Goal: Information Seeking & Learning: Learn about a topic

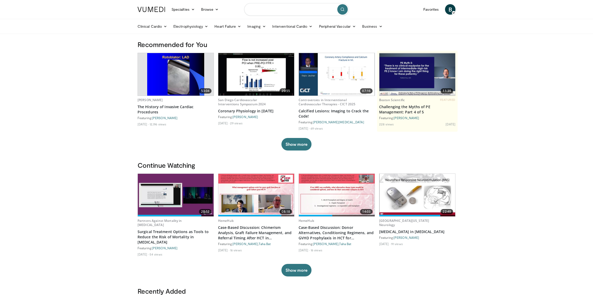
click at [290, 11] on input "Search topics, interventions" at bounding box center [296, 9] width 105 height 13
type input "*******"
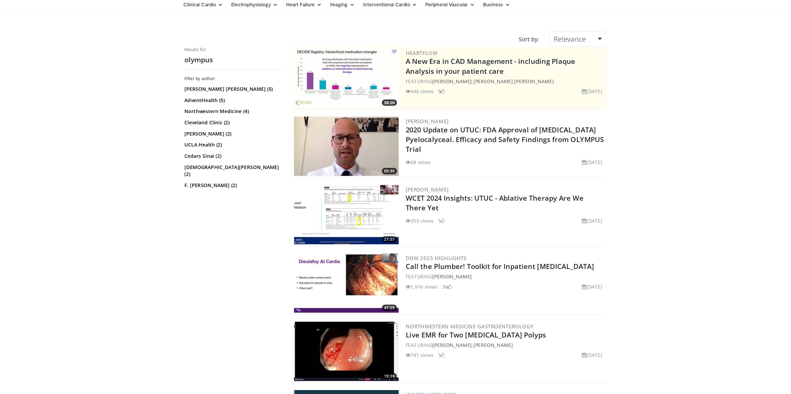
scroll to position [28, 0]
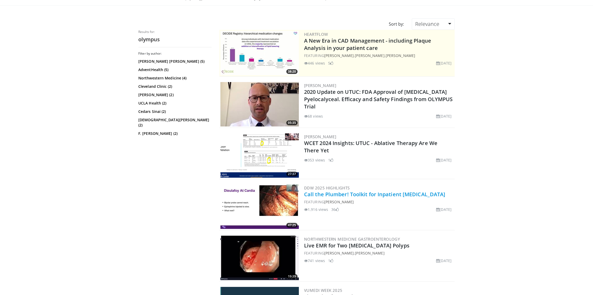
click at [401, 195] on link "Call the Plumber! Toolkit for Inpatient Endoscopy" at bounding box center [374, 194] width 141 height 7
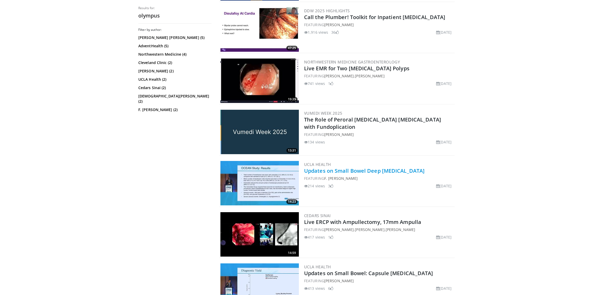
scroll to position [210, 0]
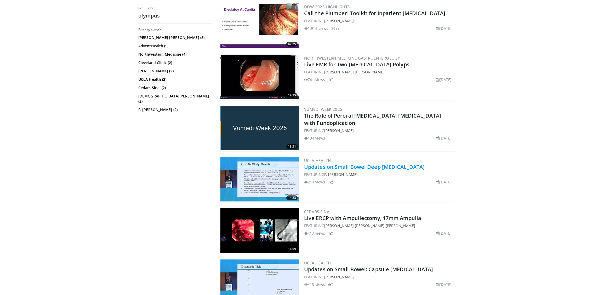
click at [362, 165] on link "Updates on Small Bowel Deep [MEDICAL_DATA]" at bounding box center [364, 166] width 121 height 7
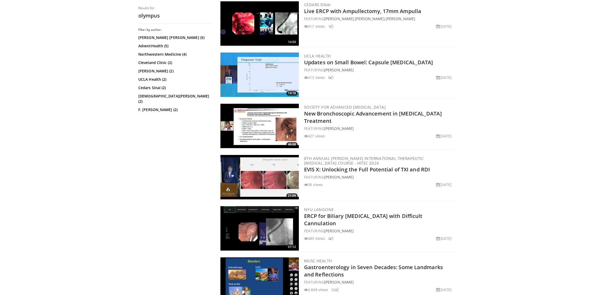
scroll to position [418, 0]
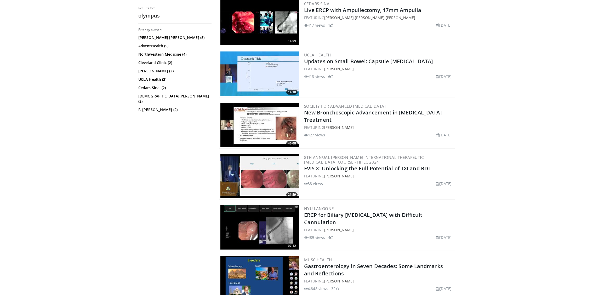
click at [362, 165] on link "EVIS X: Unlocking the Full Potential of TXI and RDI" at bounding box center [367, 168] width 126 height 7
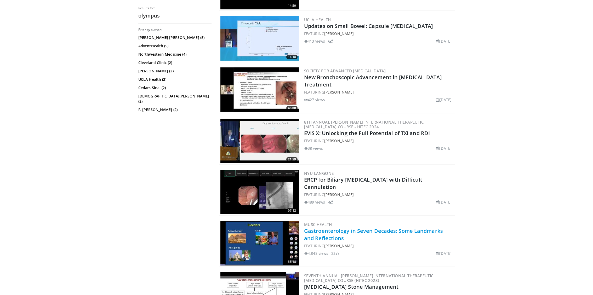
scroll to position [0, 0]
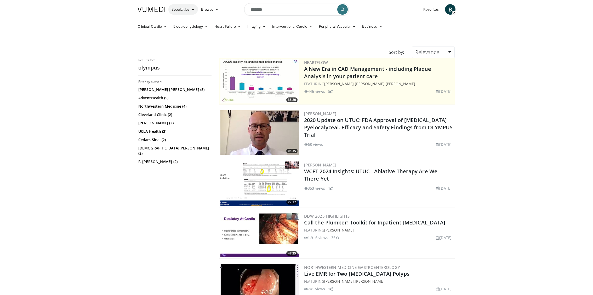
click at [187, 10] on link "Specialties" at bounding box center [183, 9] width 30 height 10
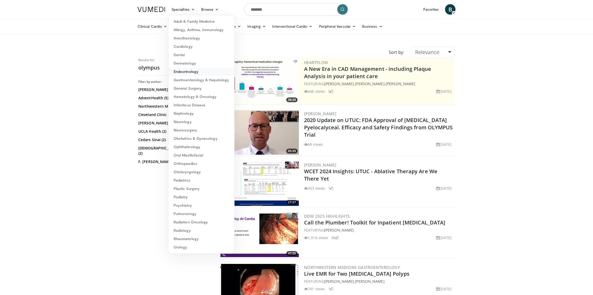
click at [195, 75] on link "Endocrinology" at bounding box center [201, 71] width 66 height 8
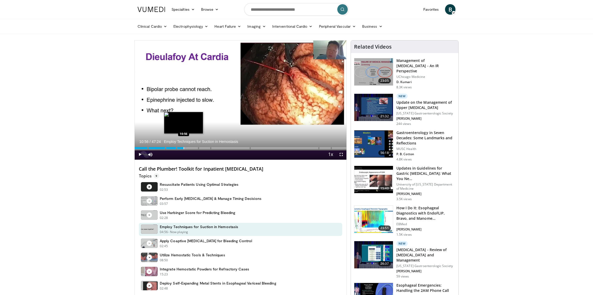
drag, startPoint x: 172, startPoint y: 148, endPoint x: 183, endPoint y: 147, distance: 11.8
click at [184, 147] on div "Progress Bar" at bounding box center [184, 148] width 1 height 2
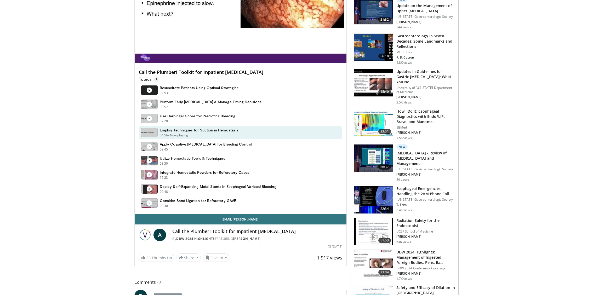
scroll to position [101, 0]
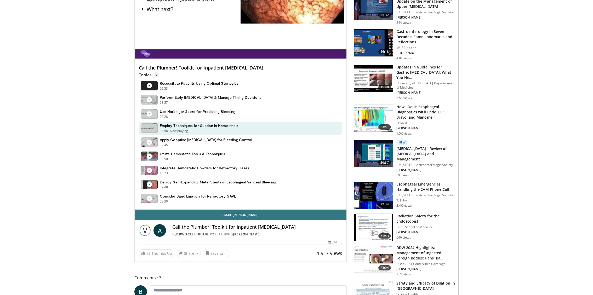
click at [199, 228] on h4 "Call the Plumber! Toolkit for Inpatient Endoscopy" at bounding box center [257, 227] width 170 height 6
copy div "Call the Plumber! Toolkit for Inpatient Endoscopy"
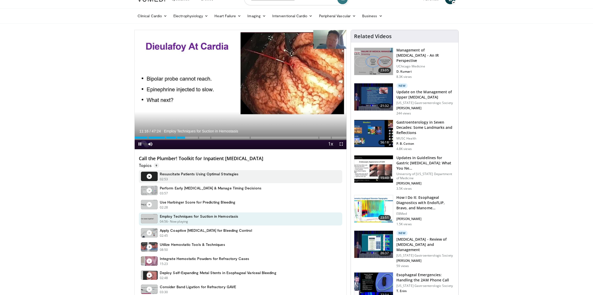
scroll to position [10, 0]
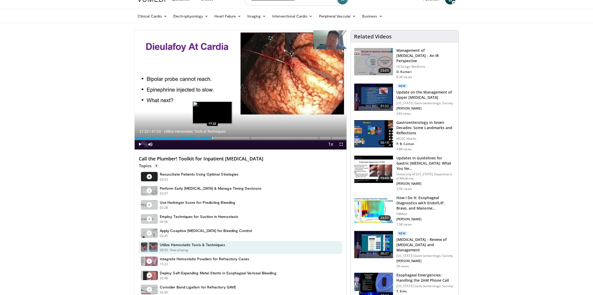
drag, startPoint x: 182, startPoint y: 137, endPoint x: 211, endPoint y: 136, distance: 29.8
click at [212, 136] on div "Loaded : 39.03% 17:22 17:22" at bounding box center [241, 136] width 212 height 5
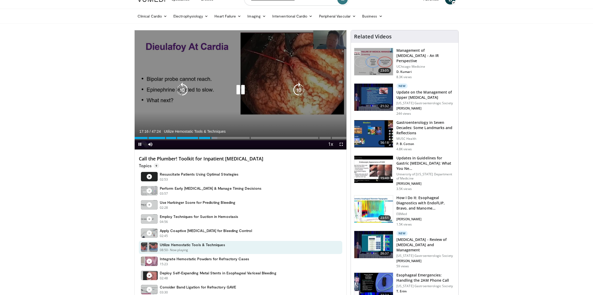
click at [245, 85] on icon "Video Player" at bounding box center [240, 90] width 15 height 15
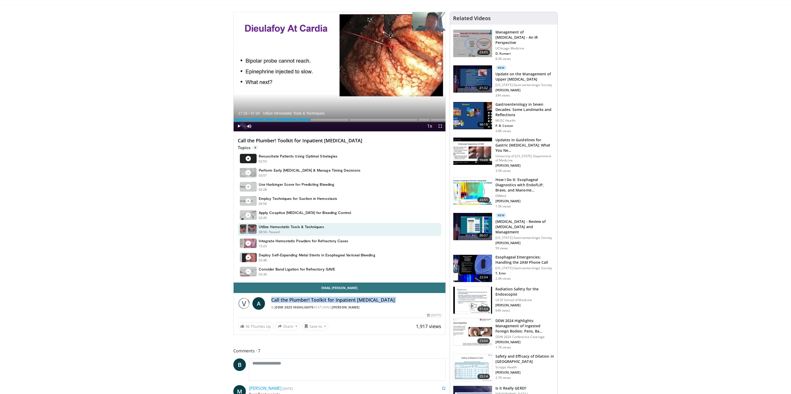
scroll to position [25, 0]
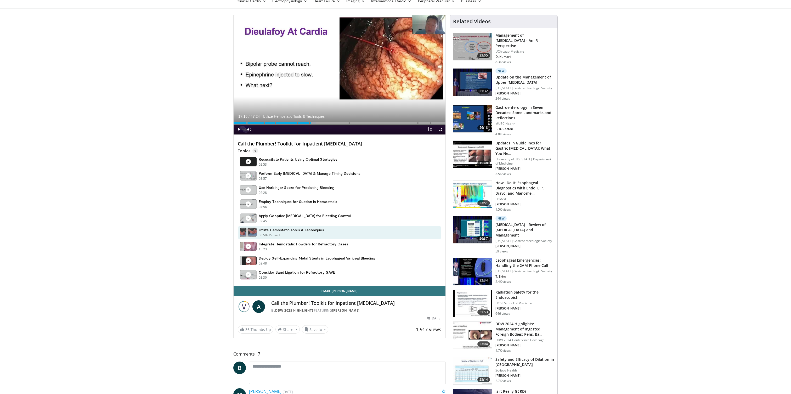
click at [115, 239] on body "Specialties Adult & Family Medicine Allergy, Asthma, Immunology Anesthesiology …" at bounding box center [395, 380] width 791 height 811
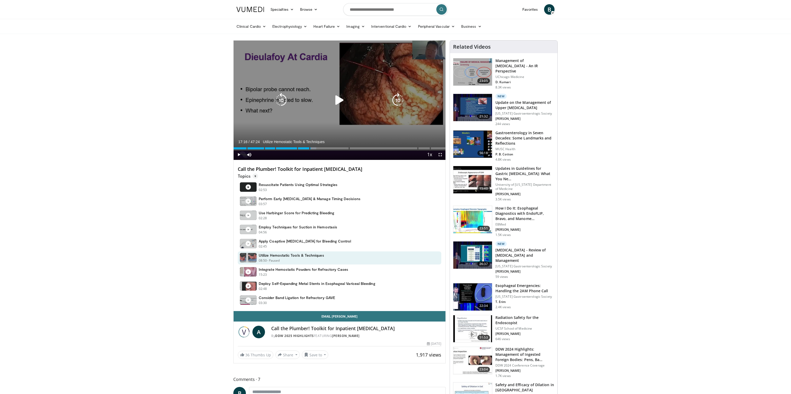
click at [290, 86] on div "450 seconds Tap to unmute" at bounding box center [340, 100] width 212 height 119
click at [339, 102] on icon "Video Player" at bounding box center [339, 100] width 15 height 15
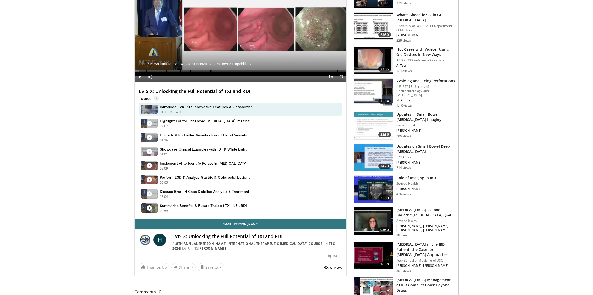
scroll to position [72, 0]
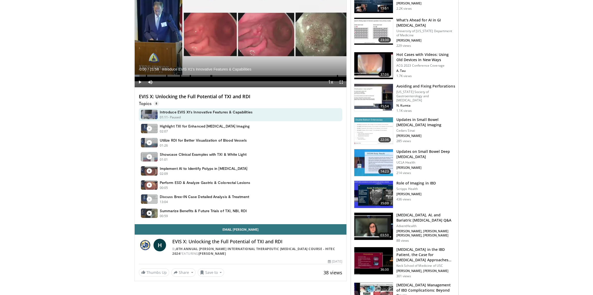
click at [154, 74] on div "Loaded : 0.00% 00:00 02:02" at bounding box center [241, 74] width 212 height 5
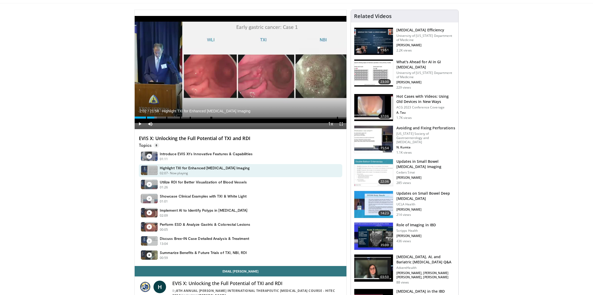
scroll to position [29, 0]
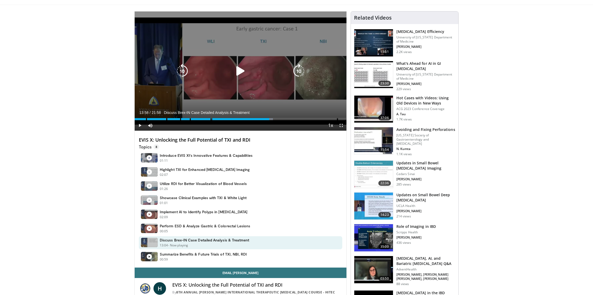
drag, startPoint x: 168, startPoint y: 118, endPoint x: 269, endPoint y: 109, distance: 101.4
click at [269, 109] on video-js "**********" at bounding box center [241, 72] width 212 height 120
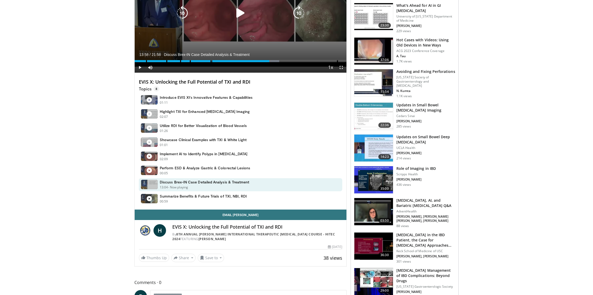
scroll to position [95, 0]
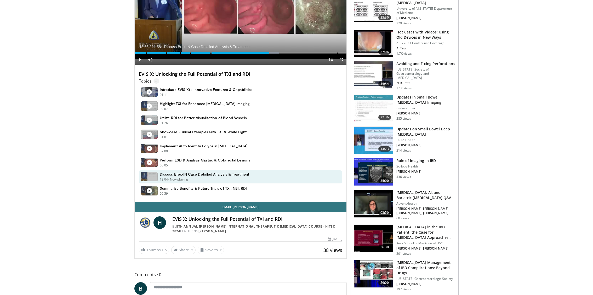
click at [92, 160] on body "Specialties Adult & Family Medicine Allergy, Asthma, Immunology Anesthesiology …" at bounding box center [296, 300] width 593 height 790
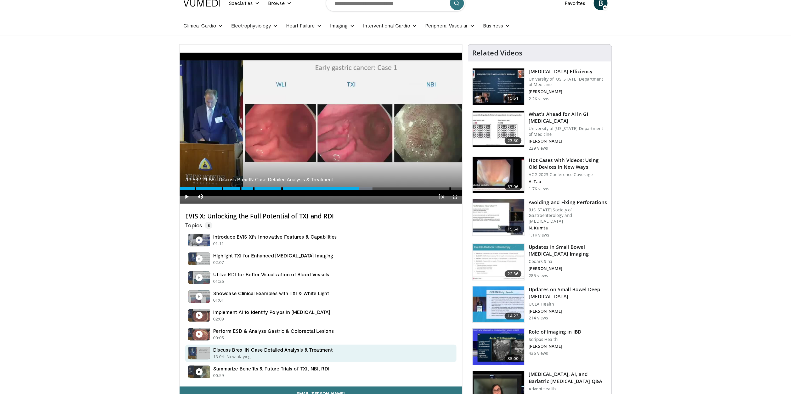
scroll to position [0, 0]
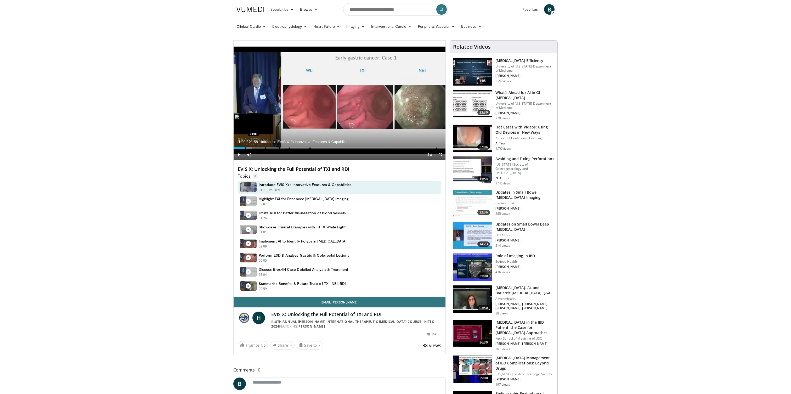
drag, startPoint x: 269, startPoint y: 147, endPoint x: 245, endPoint y: 147, distance: 24.1
click at [245, 147] on div "Loaded : 8.53% 01:09 01:09" at bounding box center [340, 146] width 212 height 5
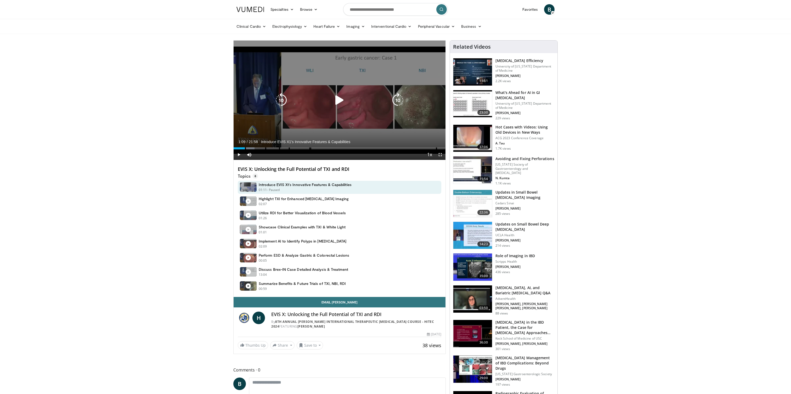
click at [338, 103] on icon "Video Player" at bounding box center [339, 100] width 15 height 15
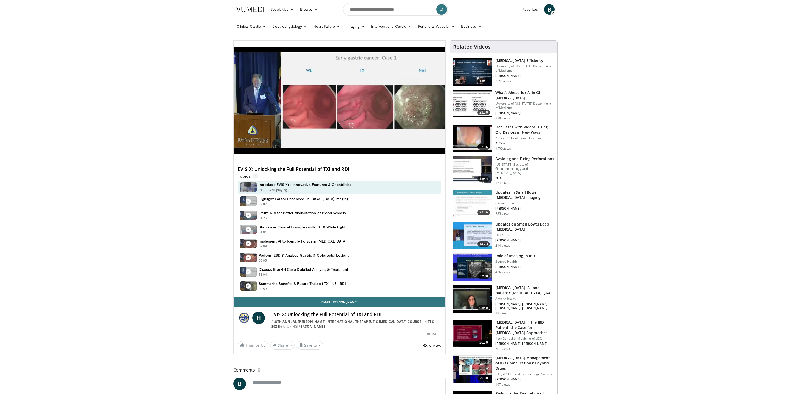
click at [146, 178] on body "Specialties Adult & Family Medicine Allergy, Asthma, Immunology Anesthesiology …" at bounding box center [395, 395] width 791 height 790
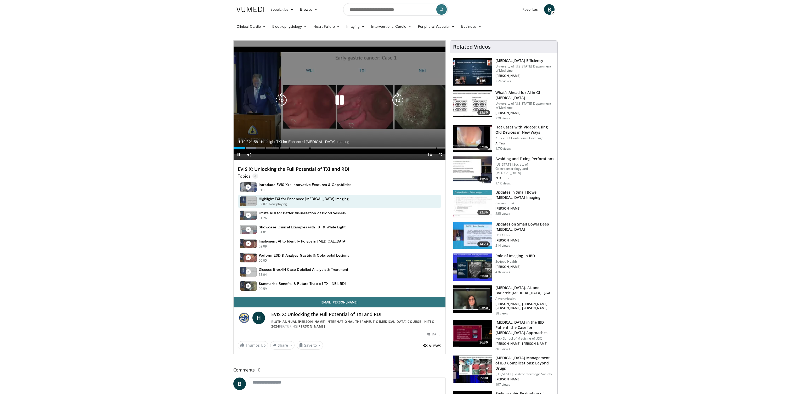
click at [341, 100] on icon "Video Player" at bounding box center [339, 100] width 15 height 15
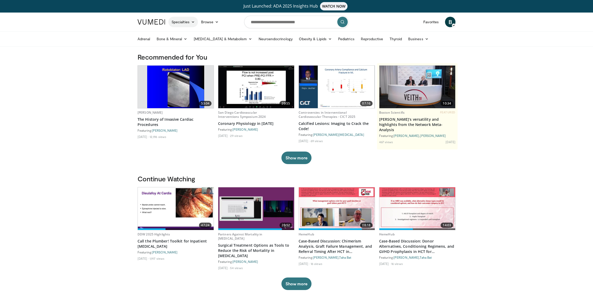
click at [184, 22] on link "Specialties" at bounding box center [183, 22] width 30 height 10
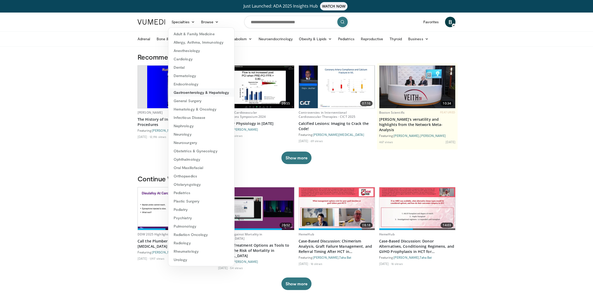
click at [200, 93] on link "Gastroenterology & Hepatology" at bounding box center [201, 92] width 66 height 8
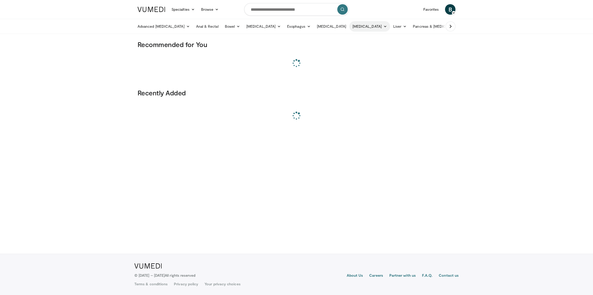
click at [360, 27] on link "[MEDICAL_DATA]" at bounding box center [369, 26] width 41 height 10
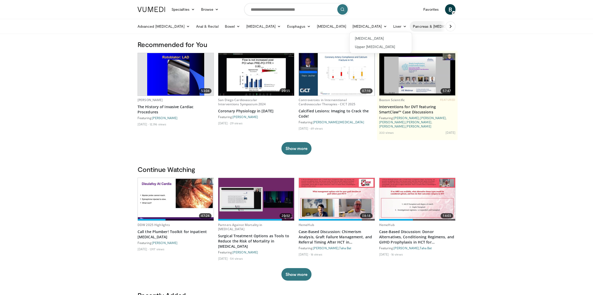
click at [418, 28] on link "Pancreas & Biliary Tract" at bounding box center [440, 26] width 61 height 10
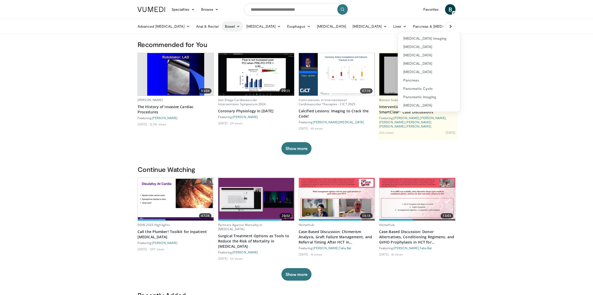
click at [222, 28] on link "Bowel" at bounding box center [232, 26] width 21 height 10
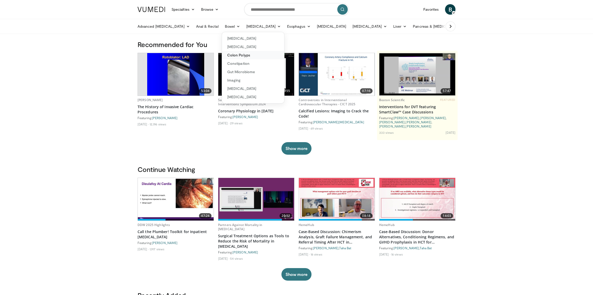
click at [231, 56] on link "Colon Polyps" at bounding box center [253, 55] width 62 height 8
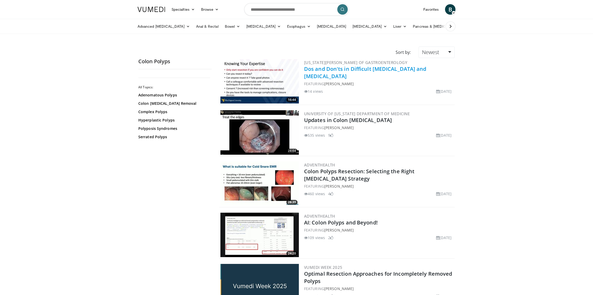
click at [380, 67] on link "Dos and Don'ts in Difficult Colonoscopy and Polypectomy" at bounding box center [365, 72] width 122 height 14
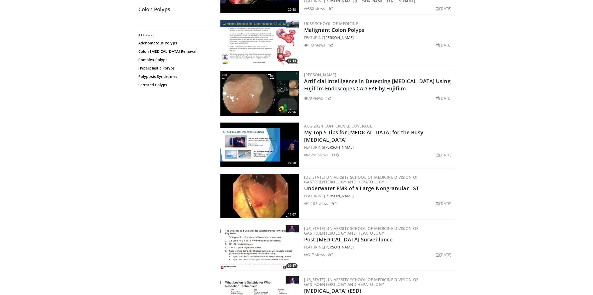
scroll to position [911, 0]
click at [369, 130] on link "My Top 5 Tips for Polypectomy for the Busy Gastroenterologist" at bounding box center [364, 136] width 120 height 14
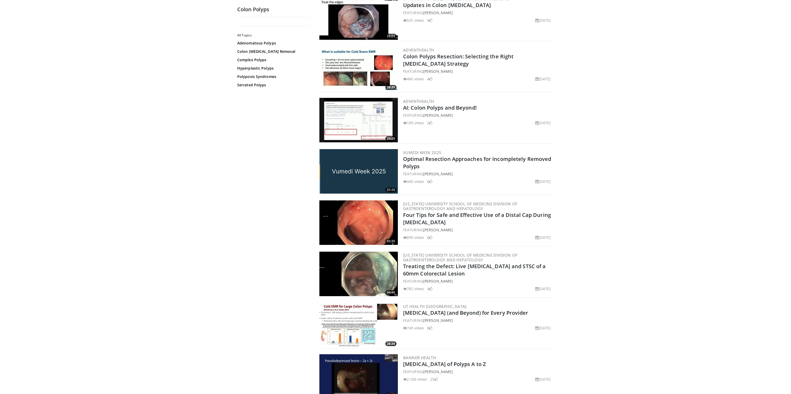
scroll to position [114, 0]
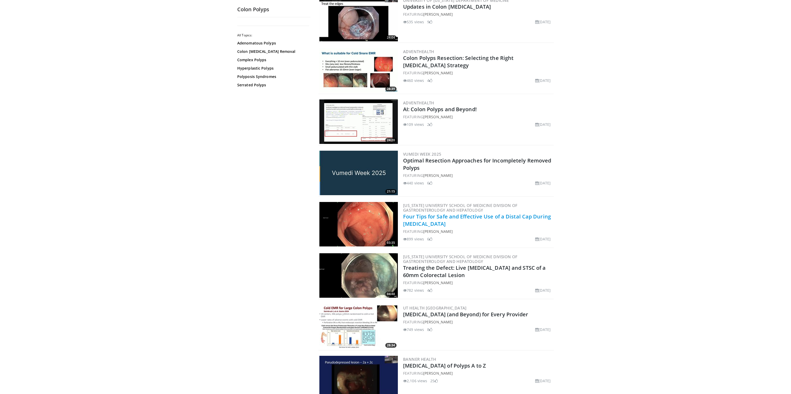
click at [426, 222] on link "Four Tips for Safe and Effective Use of a Distal Cap During Colonoscopy" at bounding box center [477, 220] width 148 height 14
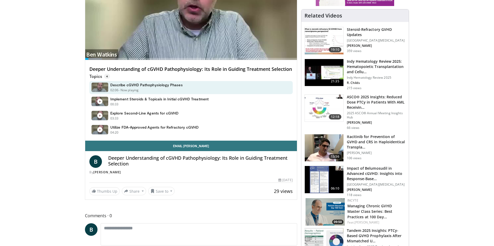
scroll to position [105, 0]
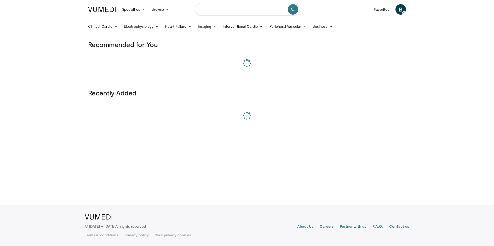
click at [253, 15] on input "Search topics, interventions" at bounding box center [247, 9] width 105 height 13
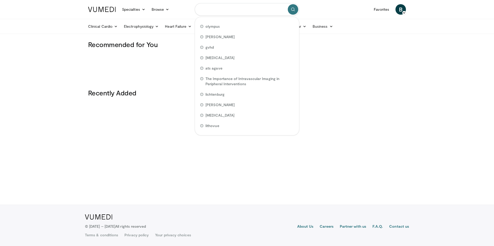
paste input "**********"
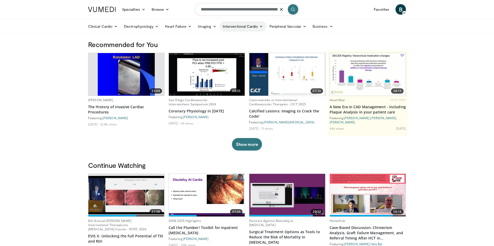
type input "**********"
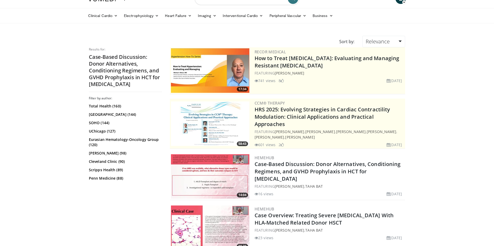
scroll to position [16, 0]
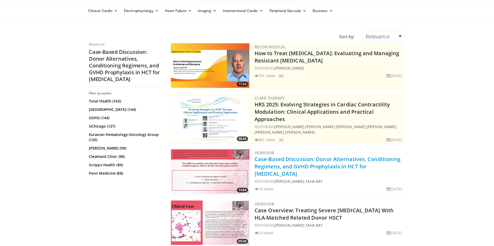
click at [284, 159] on link "Case-Based Discussion: Donor Alternatives, Conditioning Regimens, and GVHD Prop…" at bounding box center [328, 167] width 146 height 22
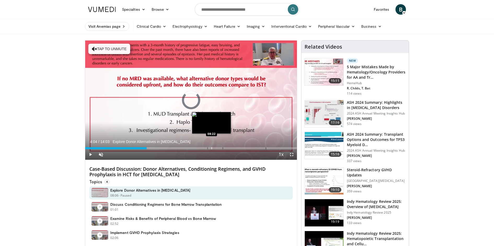
drag, startPoint x: 146, startPoint y: 148, endPoint x: 214, endPoint y: 148, distance: 67.2
click at [212, 148] on div "Progress Bar" at bounding box center [212, 148] width 1 height 2
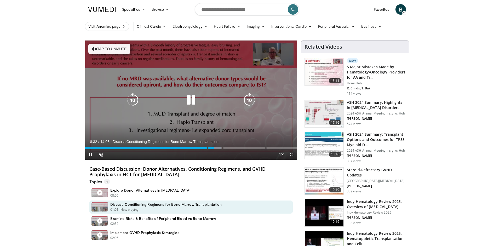
click at [178, 86] on div "10 seconds Tap to unmute" at bounding box center [191, 100] width 212 height 119
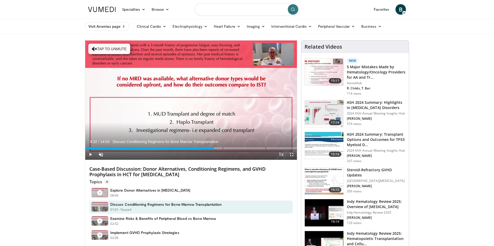
click at [245, 9] on input "Search topics, interventions" at bounding box center [247, 9] width 105 height 13
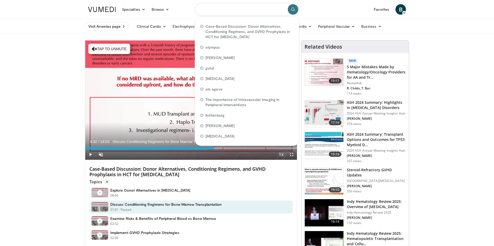
paste input "**********"
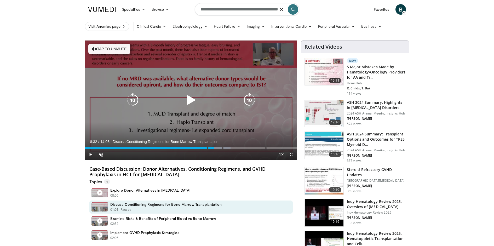
type input "**********"
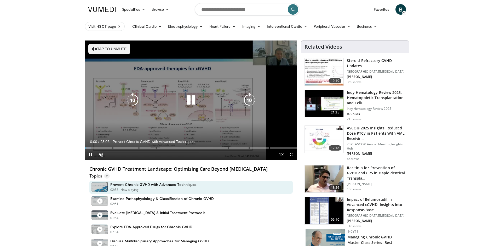
click at [188, 97] on icon "Video Player" at bounding box center [191, 100] width 15 height 15
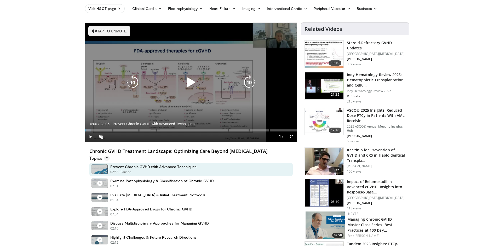
scroll to position [7, 0]
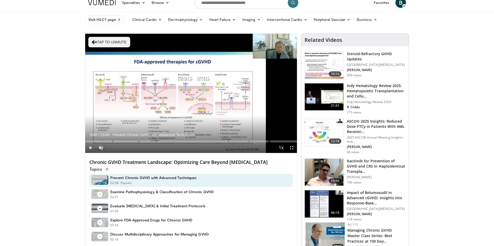
click at [245, 160] on h4 "Chronic GVHD Treatment Landscape: Optimizing Care Beyond [MEDICAL_DATA]" at bounding box center [190, 163] width 203 height 6
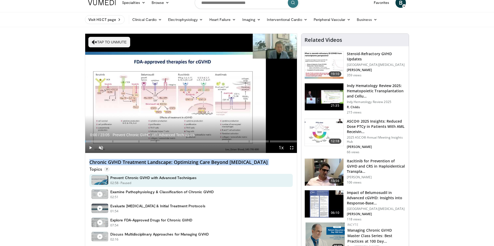
click at [245, 160] on h4 "Chronic GVHD Treatment Landscape: Optimizing Care Beyond [MEDICAL_DATA]" at bounding box center [190, 163] width 203 height 6
copy div "Chronic GVHD Treatment Landscape: Optimizing Care Beyond [MEDICAL_DATA]"
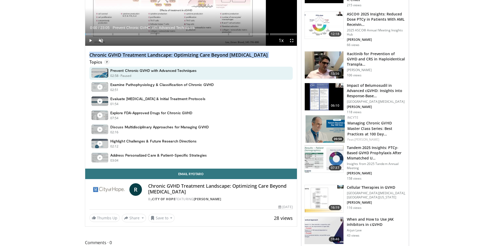
scroll to position [122, 0]
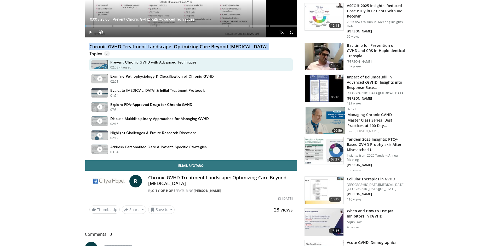
click at [207, 179] on h4 "Chronic GVHD Treatment Landscape: Optimizing Care Beyond [MEDICAL_DATA]" at bounding box center [220, 180] width 144 height 11
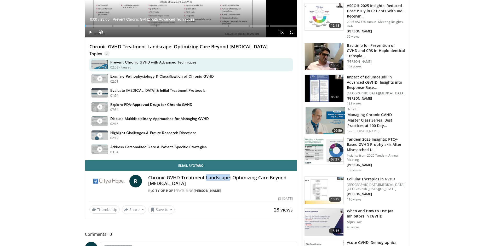
click at [207, 179] on h4 "Chronic GVHD Treatment Landscape: Optimizing Care Beyond Corticosteroids" at bounding box center [220, 180] width 144 height 11
copy div "Chronic GVHD Treatment Landscape: Optimizing Care Beyond Corticosteroids"
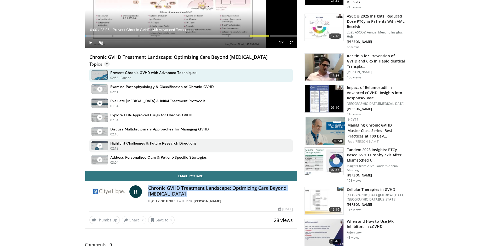
scroll to position [111, 0]
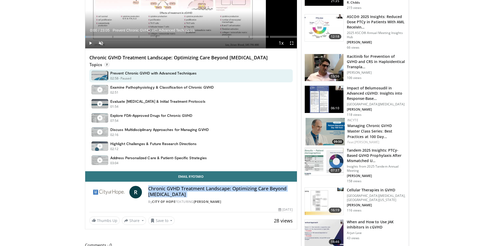
copy div "Chronic GVHD Treatment Landscape: Optimizing Care Beyond Corticosteroids"
drag, startPoint x: 250, startPoint y: 207, endPoint x: 292, endPoint y: 209, distance: 42.2
click at [292, 209] on div "28 views September 18, 2025" at bounding box center [190, 209] width 203 height 5
copy div "September 18, 2025"
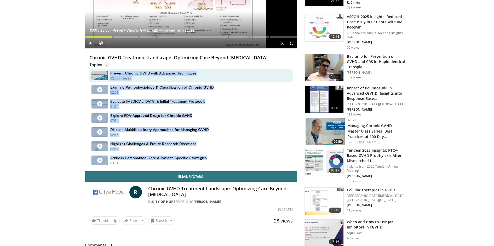
drag, startPoint x: 222, startPoint y: 158, endPoint x: 100, endPoint y: 72, distance: 149.9
click at [100, 72] on div "Prevent Chronic GVHD with Advanced Techniques 02:58 - Now playing - Paused Exam…" at bounding box center [192, 118] width 206 height 98
copy div "Prevent Chronic GVHD with Advanced Techniques 02:58 - Now playing - Paused Exam…"
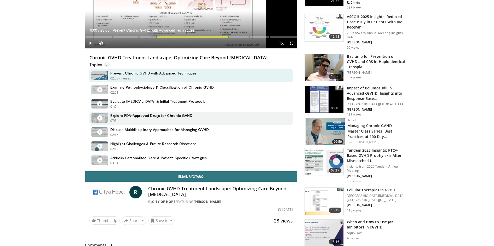
click at [146, 120] on div "07:54 - Now playing - Paused" at bounding box center [151, 120] width 82 height 5
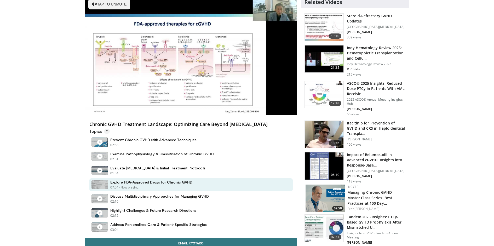
scroll to position [42, 0]
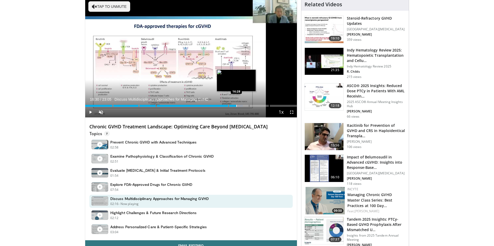
drag, startPoint x: 167, startPoint y: 105, endPoint x: 236, endPoint y: 106, distance: 69.3
click at [236, 106] on div "Progress Bar" at bounding box center [236, 106] width 1 height 2
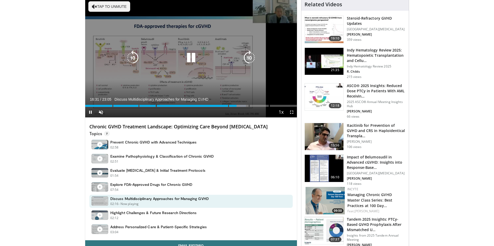
click at [190, 61] on icon "Video Player" at bounding box center [191, 57] width 15 height 15
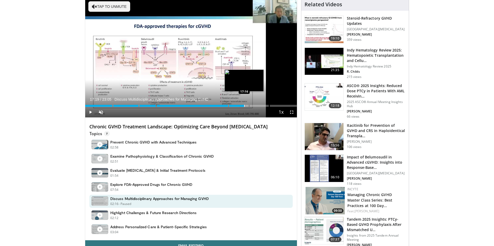
drag, startPoint x: 236, startPoint y: 105, endPoint x: 245, endPoint y: 105, distance: 8.4
click at [245, 105] on div "Progress Bar" at bounding box center [244, 106] width 1 height 2
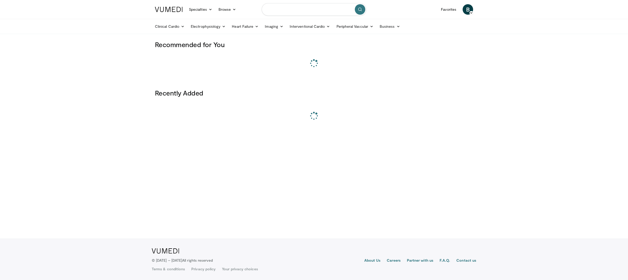
click at [322, 10] on input "Search topics, interventions" at bounding box center [314, 9] width 105 height 13
paste input "**********"
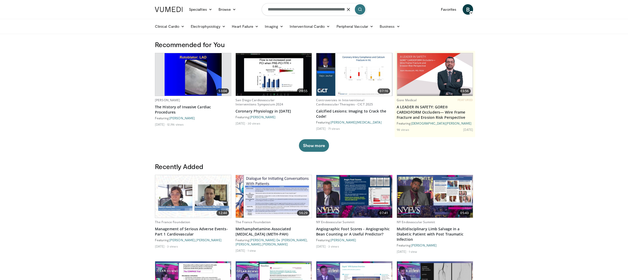
type input "**********"
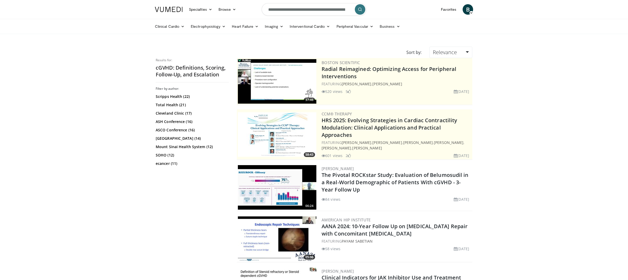
click at [318, 8] on input "**********" at bounding box center [314, 9] width 105 height 13
click at [312, 8] on input "**********" at bounding box center [314, 9] width 105 height 13
click at [305, 8] on input "**********" at bounding box center [314, 9] width 105 height 13
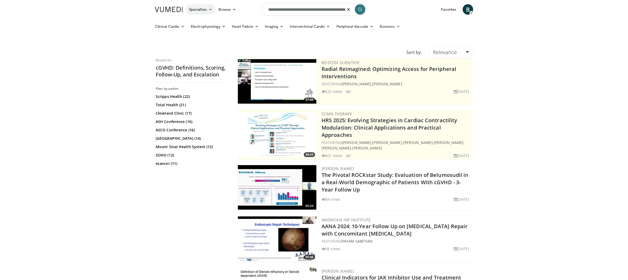
click at [208, 7] on link "Specialties" at bounding box center [201, 9] width 30 height 10
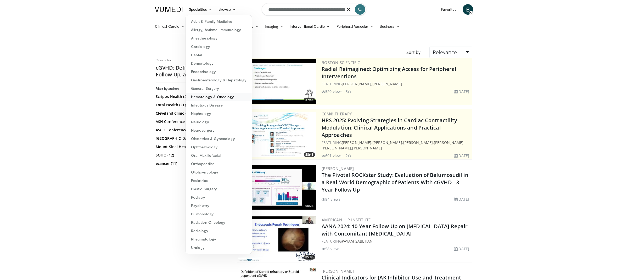
click at [209, 99] on link "Hematology & Oncology" at bounding box center [219, 97] width 66 height 8
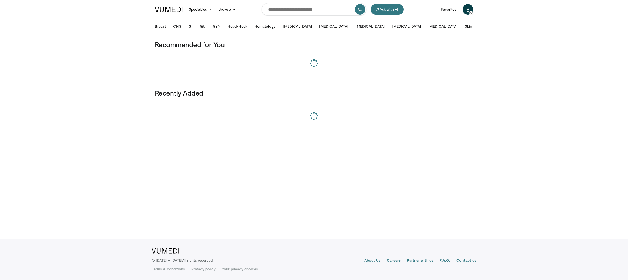
click at [476, 30] on button "More" at bounding box center [486, 26] width 20 height 10
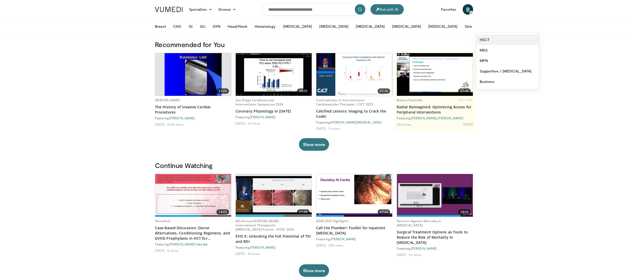
click at [476, 43] on link "HSCT" at bounding box center [507, 40] width 62 height 10
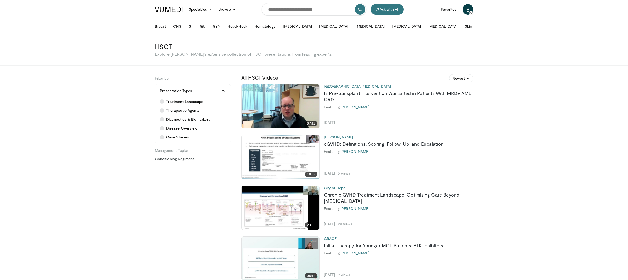
click at [447, 142] on h2 "cGVHD: Definitions, Scoring, Follow-Up, and Escalation" at bounding box center [398, 144] width 149 height 6
copy div "cGVHD: Definitions, Scoring, Follow-Up, and Escalation"
click at [421, 144] on link "cGVHD: Definitions, Scoring, Follow-Up, and Escalation" at bounding box center [384, 144] width 120 height 6
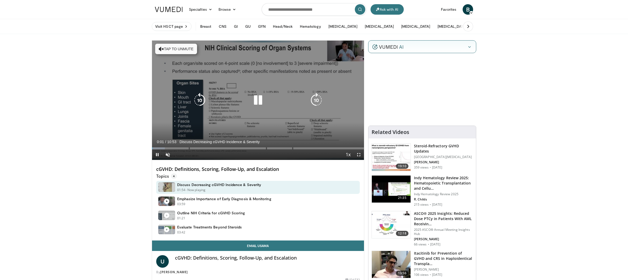
click at [259, 101] on icon "Video Player" at bounding box center [258, 100] width 15 height 15
click at [259, 99] on icon "Video Player" at bounding box center [258, 100] width 15 height 15
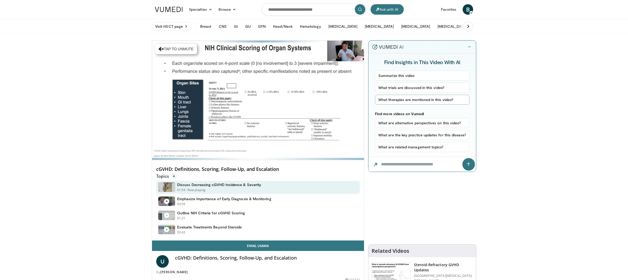
click at [413, 98] on button "What therapies are mentioned in this video?" at bounding box center [422, 100] width 94 height 10
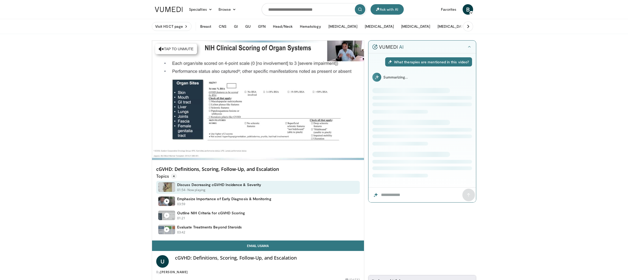
click at [266, 168] on h4 "cGVHD: Definitions, Scoring, Follow-Up, and Escalation" at bounding box center [257, 169] width 203 height 6
copy div "cGVHD: Definitions, Scoring, Follow-Up, and Escalation"
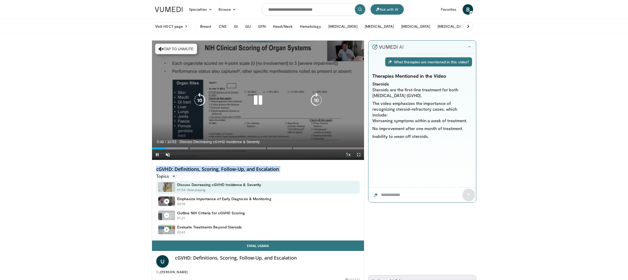
click at [258, 97] on icon "Video Player" at bounding box center [258, 100] width 15 height 15
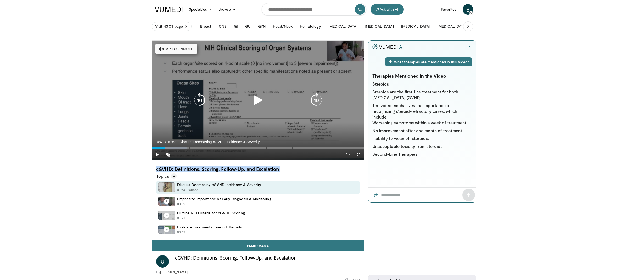
click at [258, 97] on icon "Video Player" at bounding box center [258, 100] width 15 height 15
click at [258, 101] on icon "Video Player" at bounding box center [258, 100] width 15 height 15
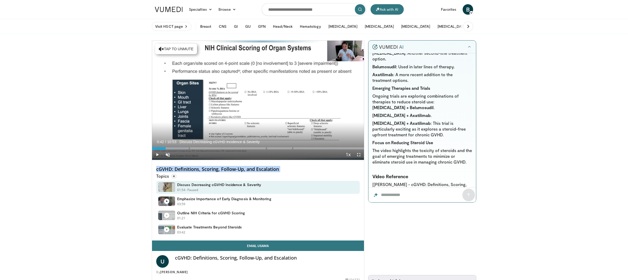
scroll to position [116, 0]
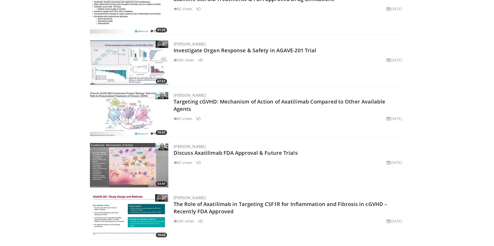
scroll to position [999, 0]
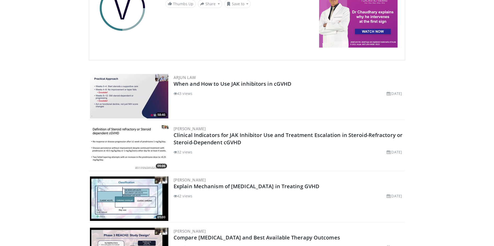
scroll to position [70, 0]
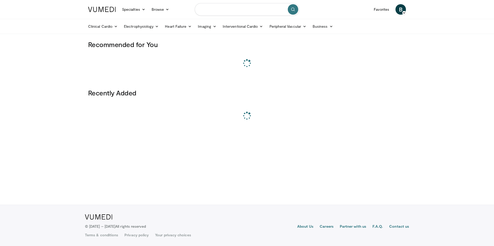
click at [253, 3] on input "Search topics, interventions" at bounding box center [247, 9] width 105 height 13
paste input "**********"
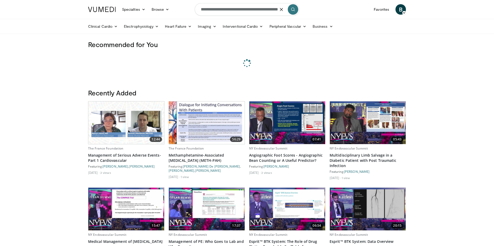
type input "**********"
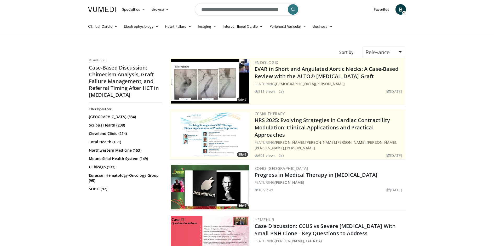
click at [275, 13] on input "**********" at bounding box center [247, 9] width 105 height 13
type input "*******"
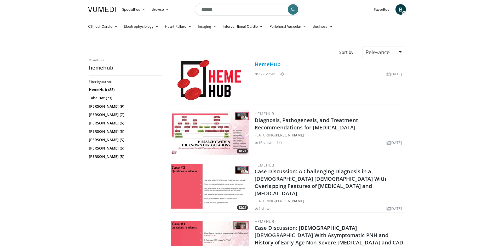
scroll to position [721, 0]
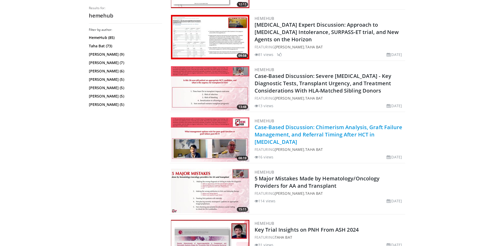
click at [282, 124] on link "Case-Based Discussion: Chimerism Analysis, Graft Failure Management, and Referr…" at bounding box center [329, 135] width 148 height 22
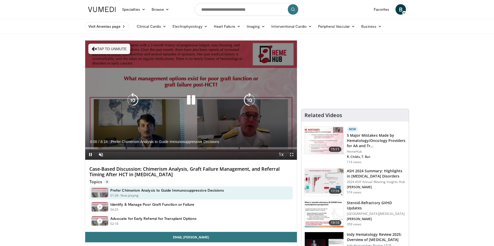
click at [190, 94] on icon "Video Player" at bounding box center [191, 100] width 15 height 15
